Goal: Task Accomplishment & Management: Use online tool/utility

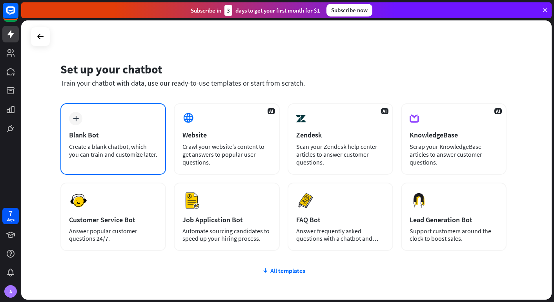
click at [143, 146] on div "Create a blank chatbot, which you can train and customize later." at bounding box center [113, 150] width 88 height 16
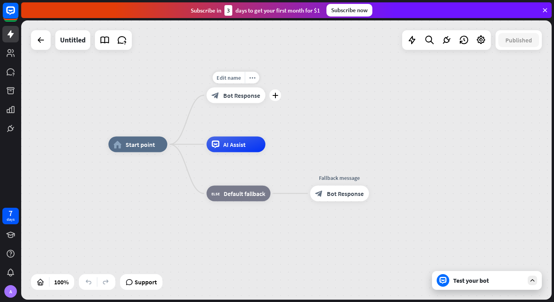
click at [242, 96] on span "Bot Response" at bounding box center [241, 95] width 37 height 8
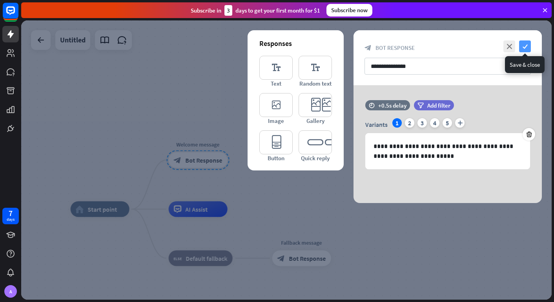
click at [529, 49] on icon "check" at bounding box center [525, 46] width 12 height 12
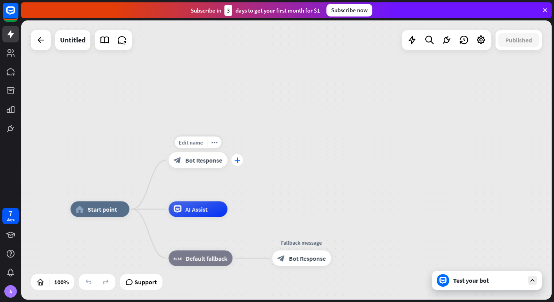
click at [236, 160] on icon "plus" at bounding box center [237, 159] width 6 height 5
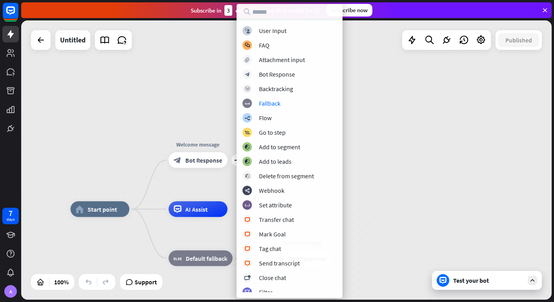
click at [386, 104] on div "home_2 Start point plus Welcome message block_bot_response Bot Response AI Assi…" at bounding box center [286, 159] width 530 height 279
